Goal: Task Accomplishment & Management: Complete application form

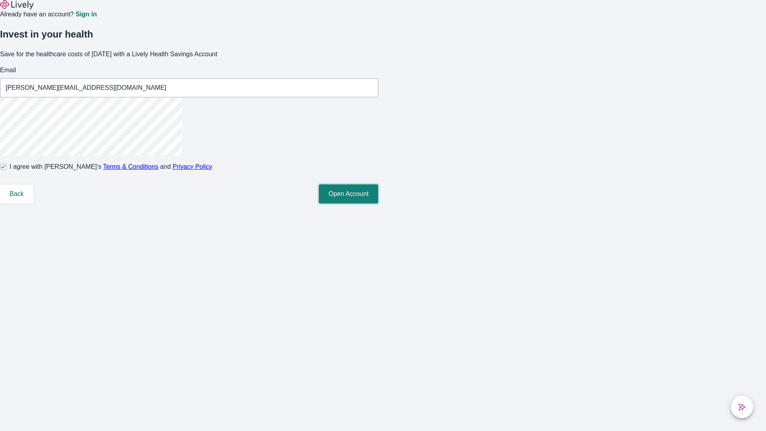
click at [378, 203] on button "Open Account" at bounding box center [348, 193] width 59 height 19
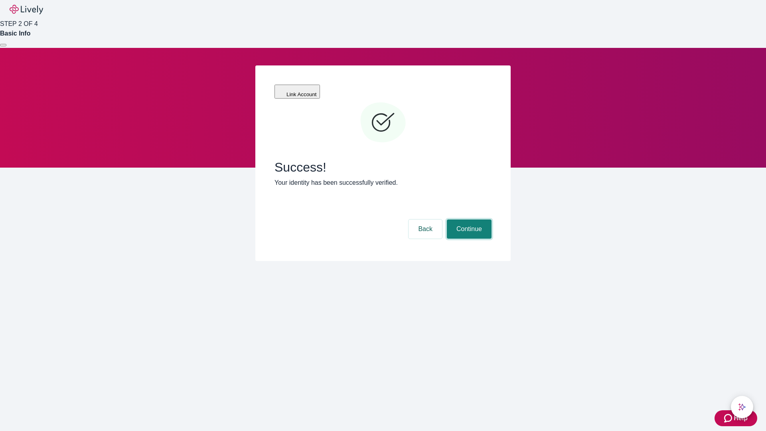
click at [468, 219] on button "Continue" at bounding box center [469, 228] width 45 height 19
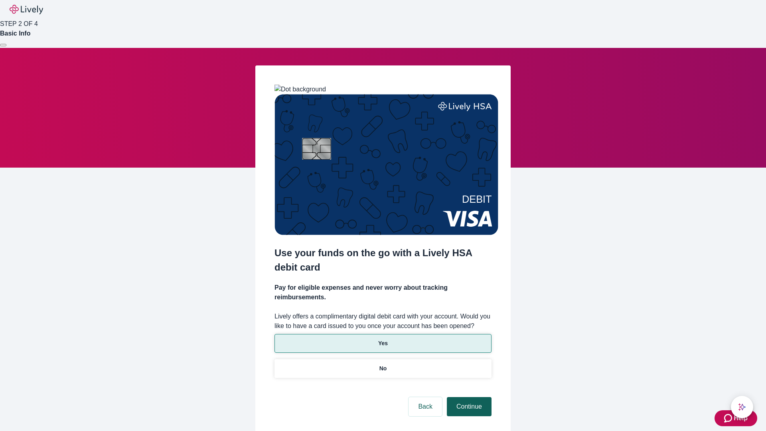
click at [382, 364] on p "No" at bounding box center [383, 368] width 8 height 8
click at [468, 397] on button "Continue" at bounding box center [469, 406] width 45 height 19
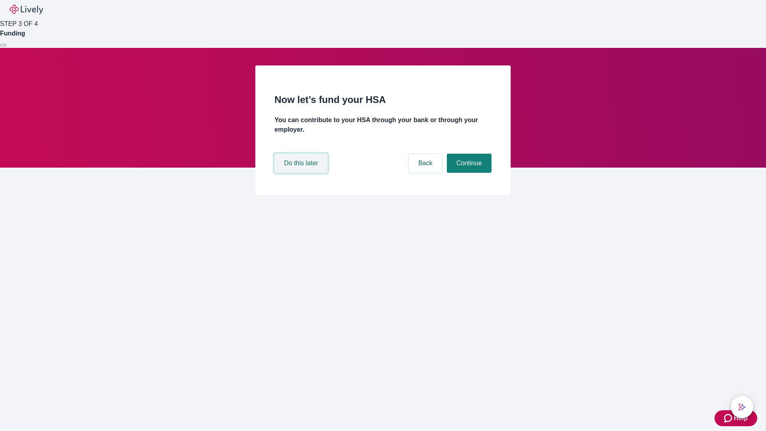
click at [302, 173] on button "Do this later" at bounding box center [300, 163] width 53 height 19
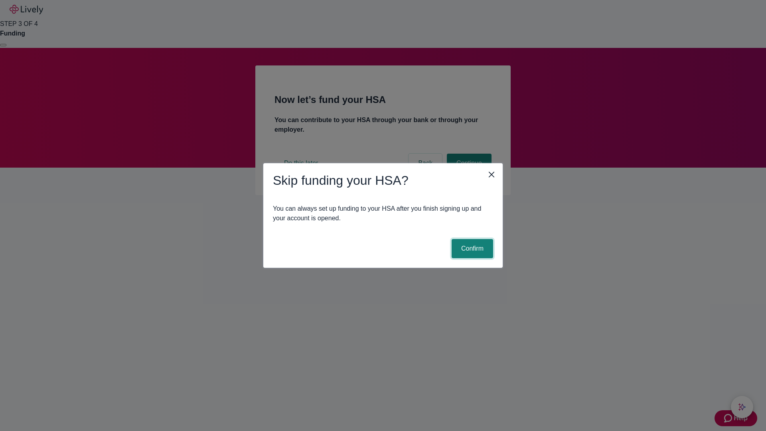
click at [471, 248] on button "Confirm" at bounding box center [471, 248] width 41 height 19
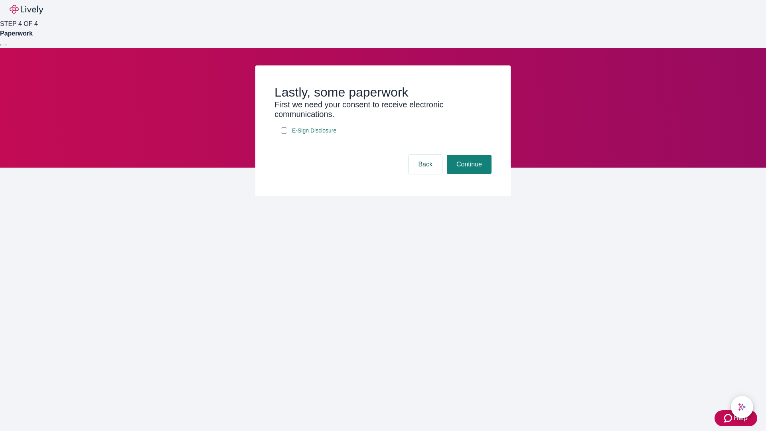
click at [284, 134] on input "E-Sign Disclosure" at bounding box center [284, 130] width 6 height 6
checkbox input "true"
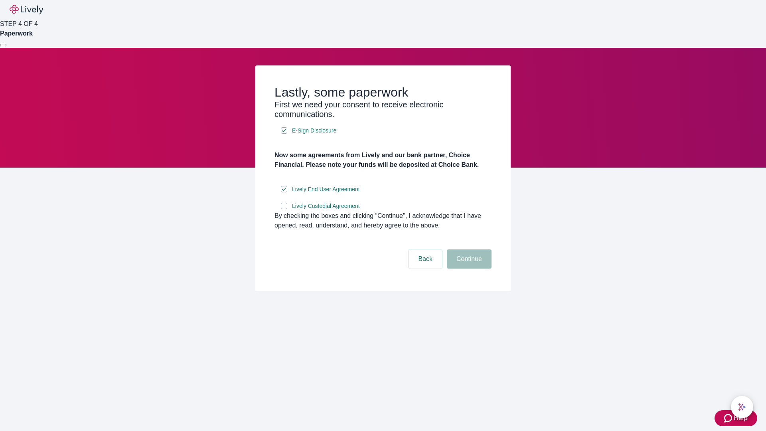
click at [284, 209] on input "Lively Custodial Agreement" at bounding box center [284, 206] width 6 height 6
checkbox input "true"
click at [468, 268] on button "Continue" at bounding box center [469, 258] width 45 height 19
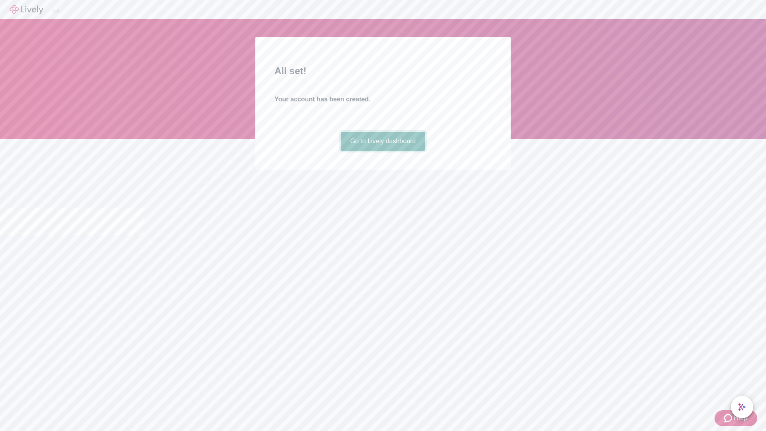
click at [382, 151] on link "Go to Lively dashboard" at bounding box center [383, 141] width 85 height 19
